Goal: Task Accomplishment & Management: Use online tool/utility

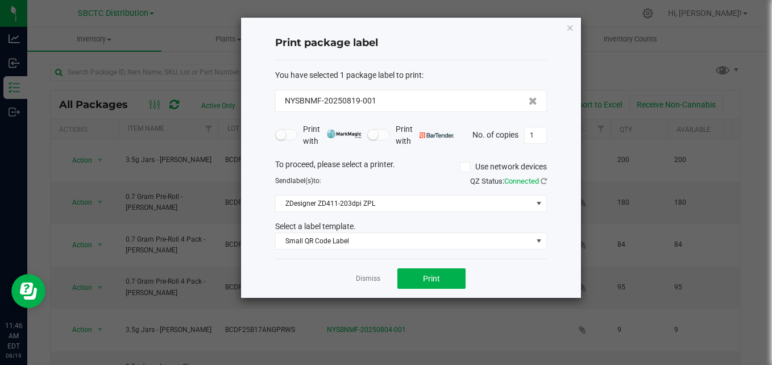
scroll to position [4, 5]
click at [575, 23] on div "Print package label You have selected 1 package label to print : NYSBNMF-202508…" at bounding box center [411, 158] width 340 height 280
click at [567, 26] on icon "button" at bounding box center [570, 27] width 8 height 14
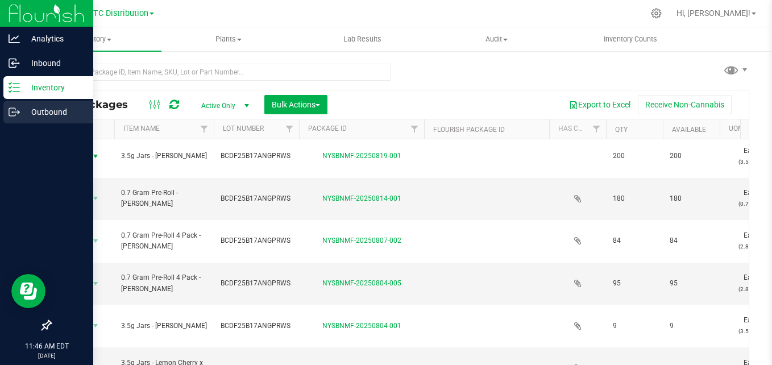
click at [15, 109] on icon at bounding box center [12, 112] width 6 height 8
click at [52, 107] on p "Outbound" at bounding box center [54, 112] width 68 height 14
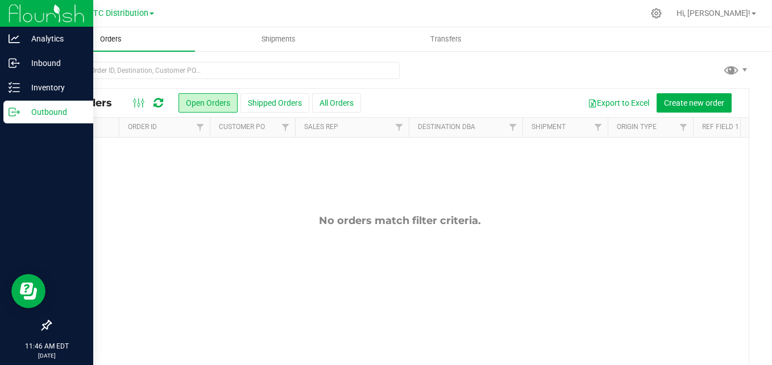
click at [119, 30] on uib-tab-heading "Orders" at bounding box center [111, 39] width 168 height 24
click at [117, 39] on span "Orders" at bounding box center [111, 39] width 52 height 10
click at [292, 109] on button "Shipped Orders" at bounding box center [274, 102] width 69 height 19
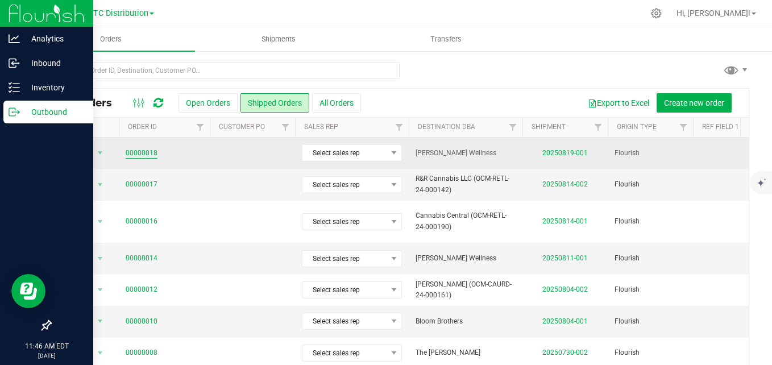
click at [128, 153] on link "00000018" at bounding box center [142, 153] width 32 height 11
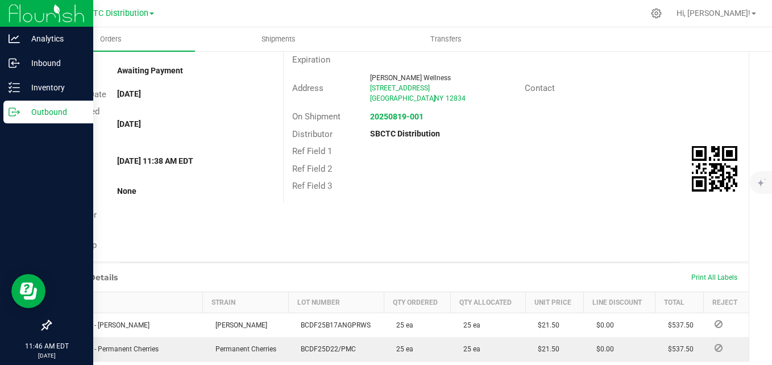
scroll to position [121, 0]
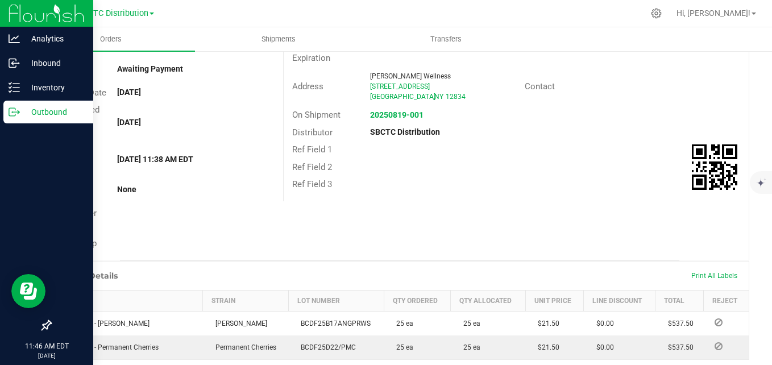
click at [709, 280] on div "Print All Labels" at bounding box center [714, 276] width 57 height 24
click at [717, 273] on span "Print All Labels" at bounding box center [714, 276] width 46 height 8
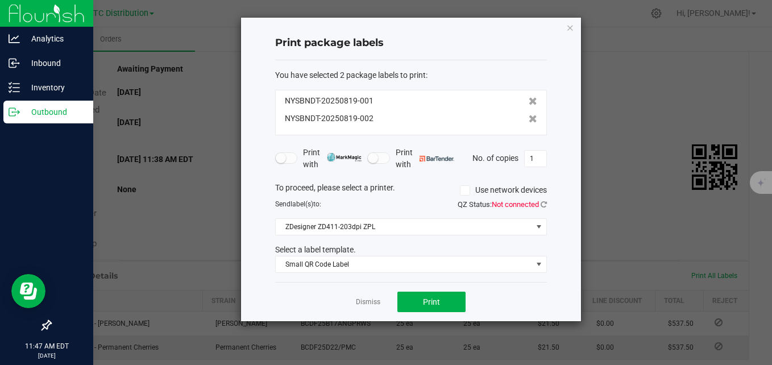
click at [539, 205] on span "QZ Status: Not connected" at bounding box center [502, 204] width 89 height 9
click at [545, 202] on icon at bounding box center [544, 204] width 6 height 7
click at [450, 301] on button "Print" at bounding box center [431, 302] width 68 height 20
click at [538, 156] on input "1" at bounding box center [536, 159] width 22 height 16
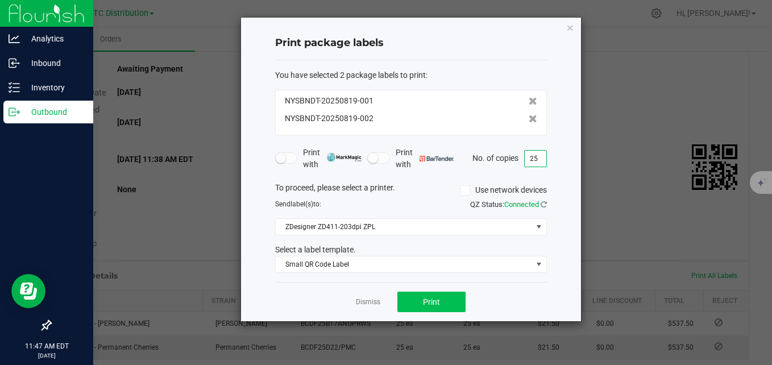
type input "25"
click at [441, 302] on button "Print" at bounding box center [431, 302] width 68 height 20
